Goal: Task Accomplishment & Management: Manage account settings

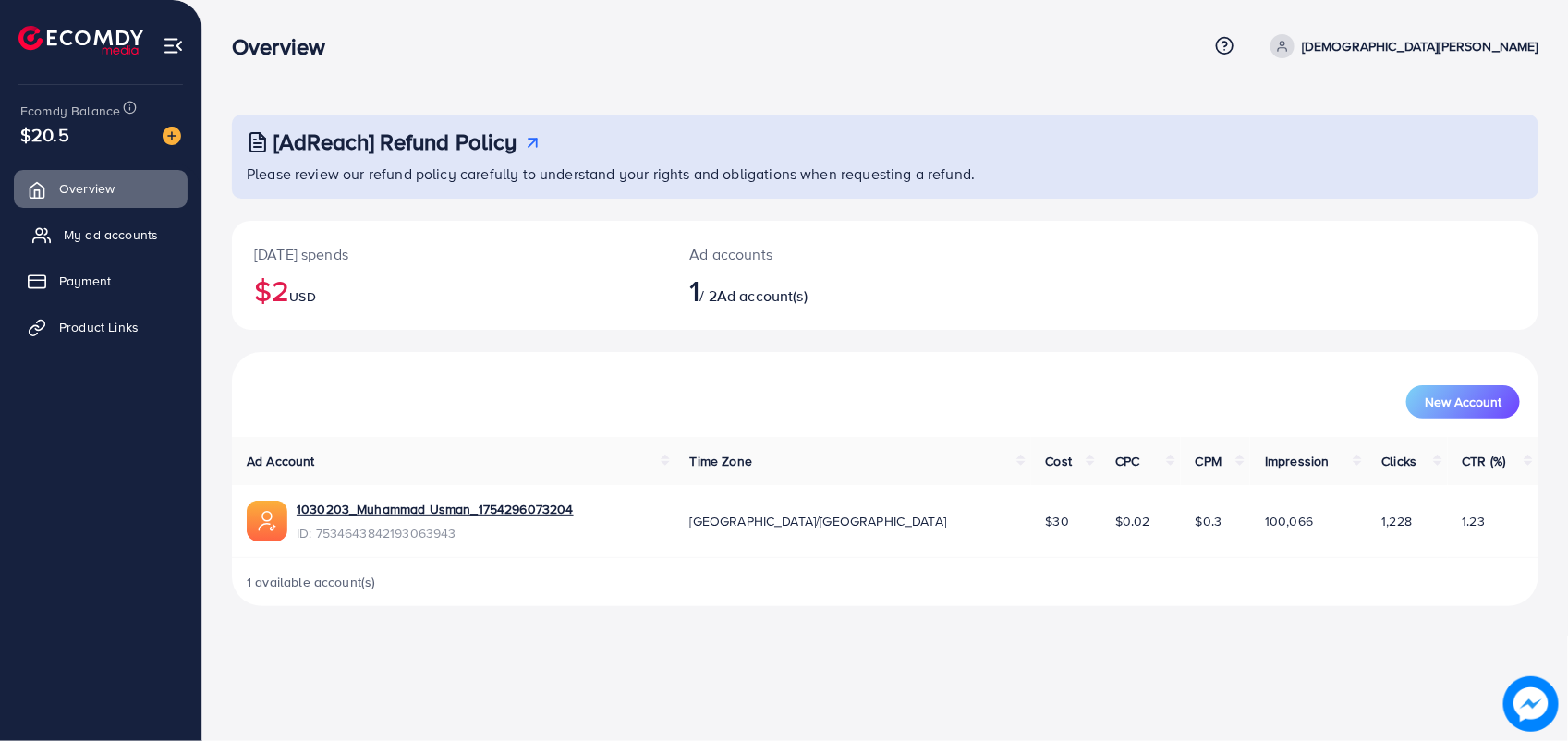
click at [96, 232] on span "My ad accounts" at bounding box center [111, 234] width 95 height 18
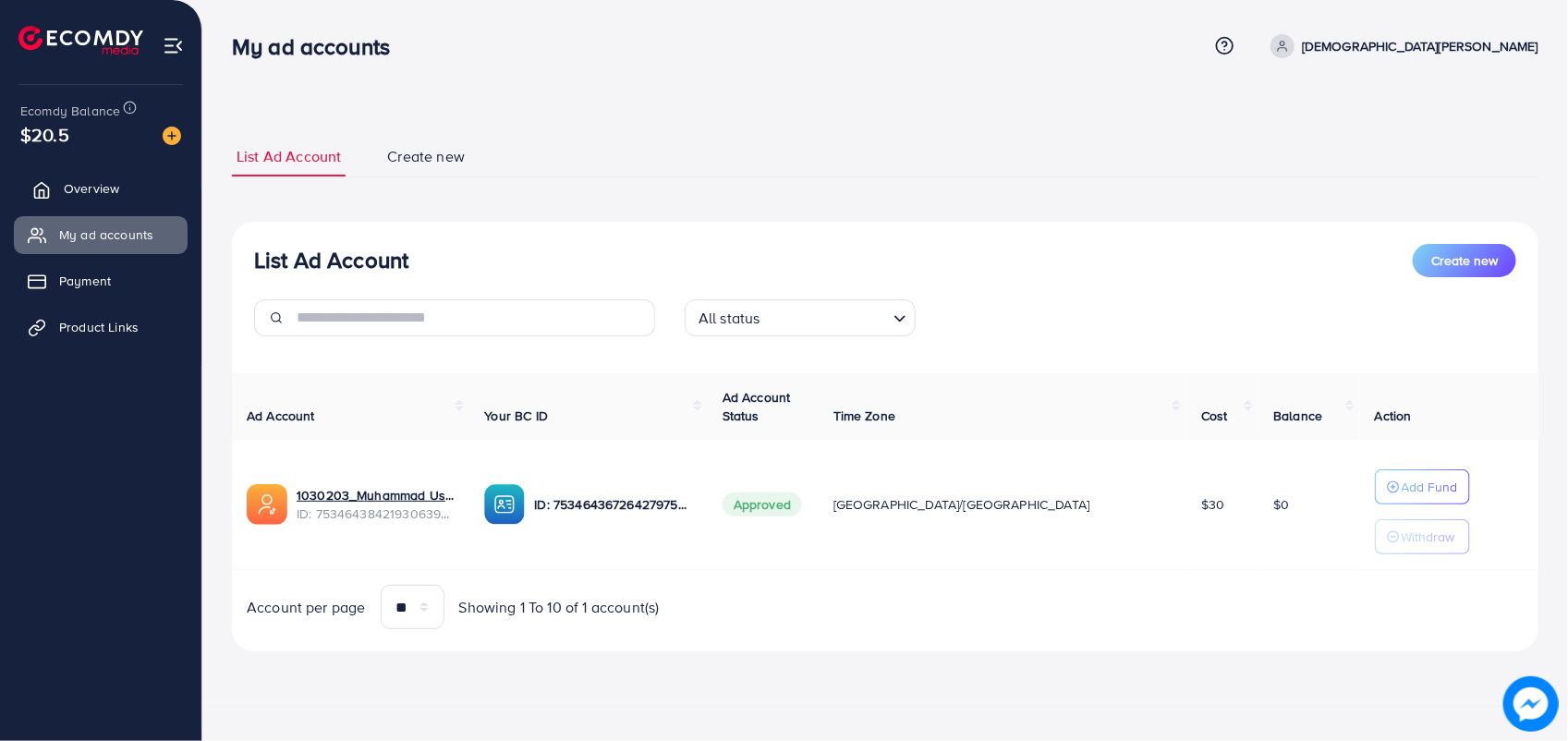
click at [118, 204] on link "Overview" at bounding box center [100, 188] width 174 height 37
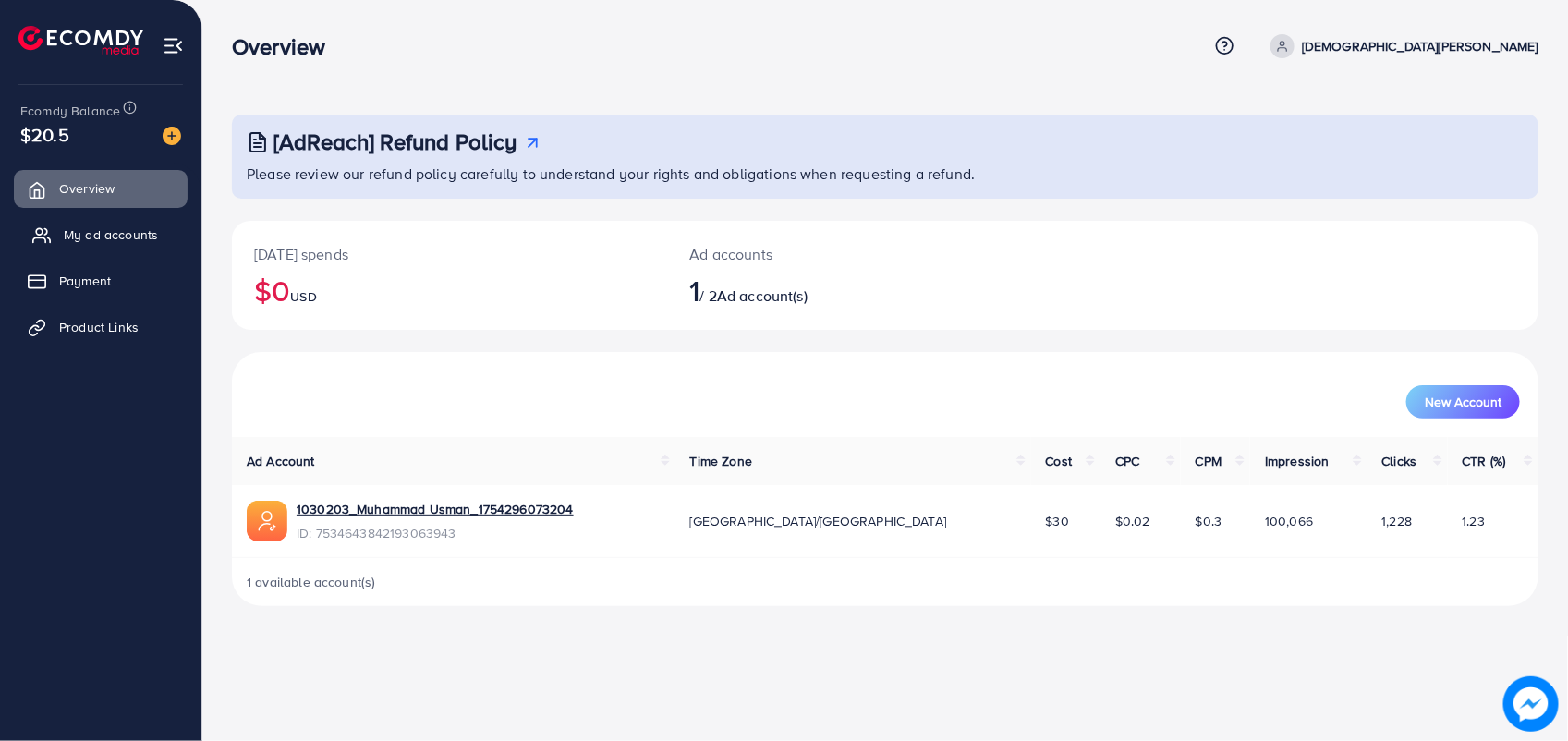
click at [86, 226] on span "My ad accounts" at bounding box center [111, 234] width 95 height 18
